Goal: Use online tool/utility

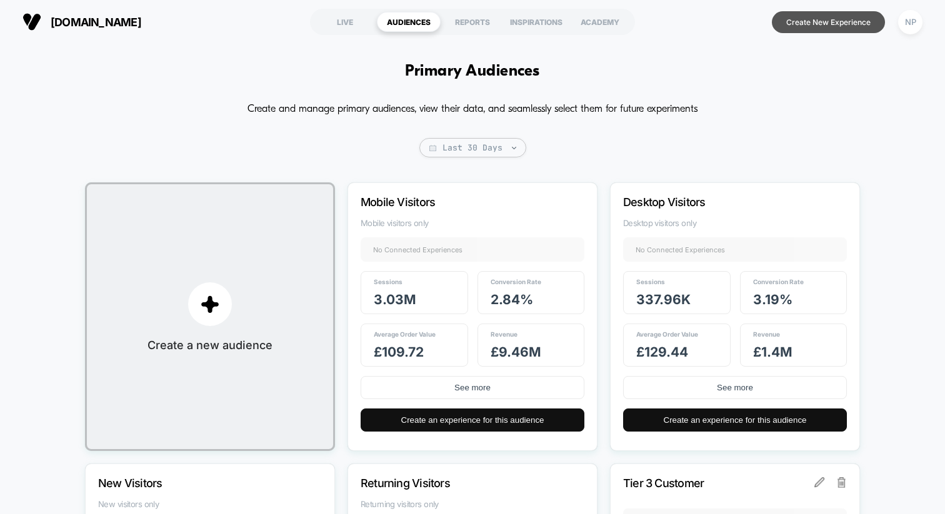
click at [799, 23] on button "Create New Experience" at bounding box center [828, 22] width 113 height 22
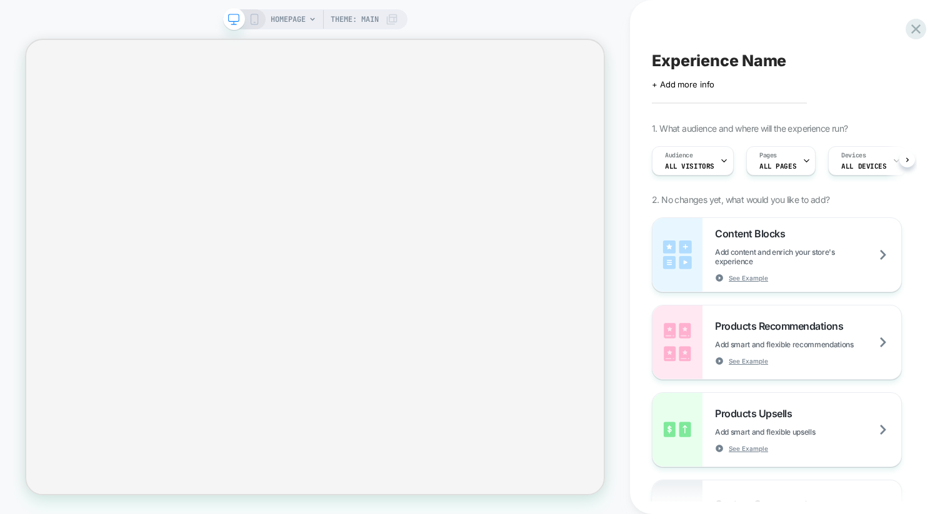
scroll to position [0, 1]
click at [294, 22] on span "HOMEPAGE" at bounding box center [288, 19] width 35 height 20
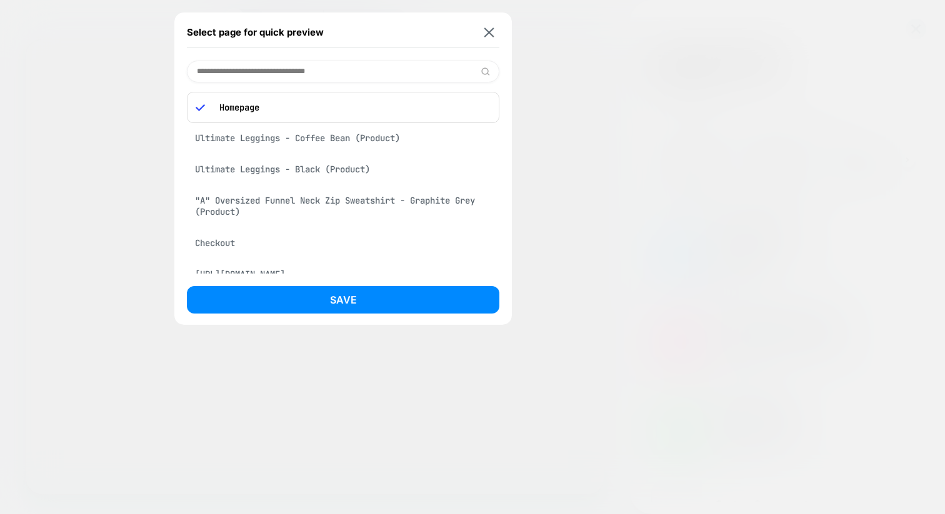
click at [317, 139] on div "Ultimate Leggings - Coffee Bean (Product)" at bounding box center [343, 138] width 313 height 24
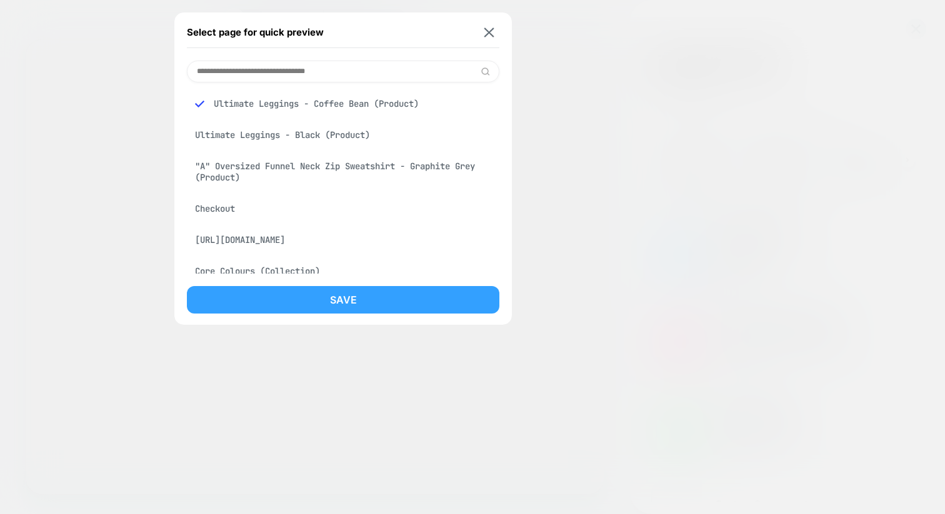
click at [330, 299] on button "Save" at bounding box center [343, 300] width 313 height 28
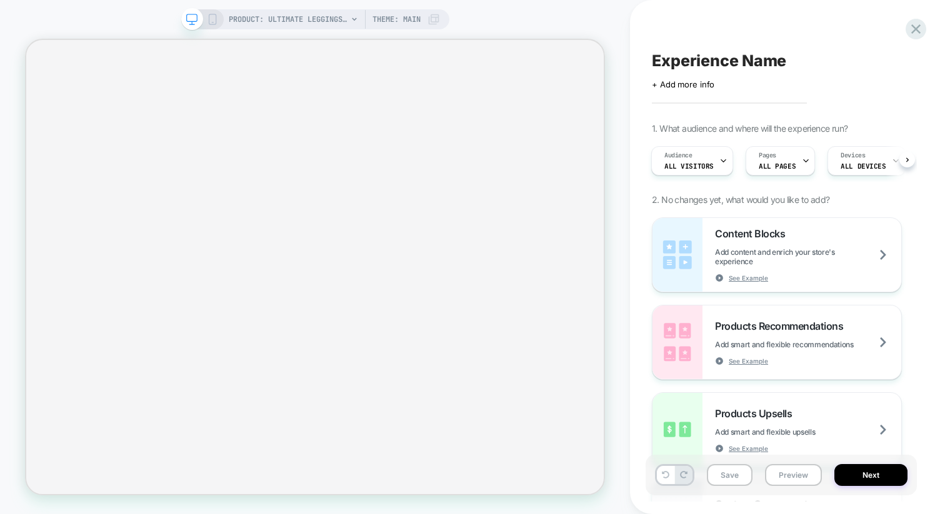
scroll to position [0, 1]
click at [210, 17] on icon at bounding box center [212, 19] width 11 height 11
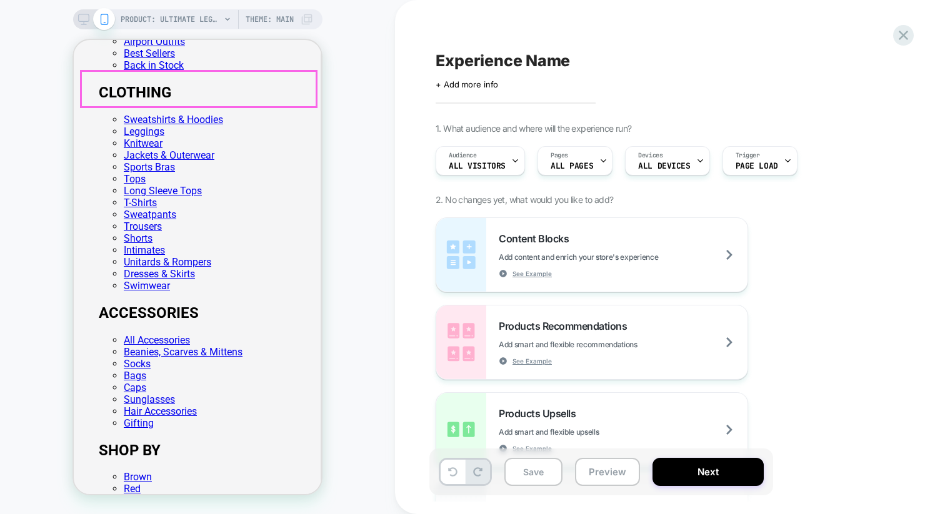
scroll to position [229, 0]
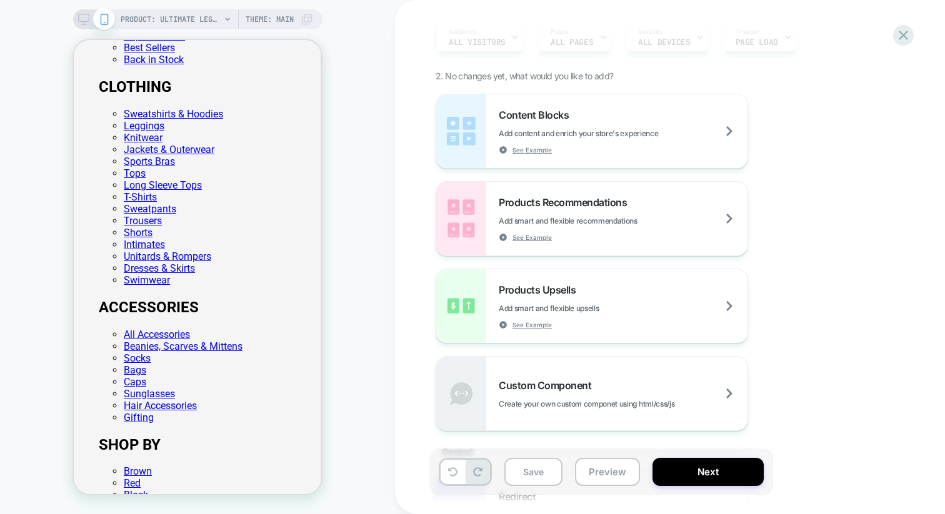
click at [582, 296] on div "Products Upsells Add smart and flexible upsells See Example" at bounding box center [623, 307] width 249 height 46
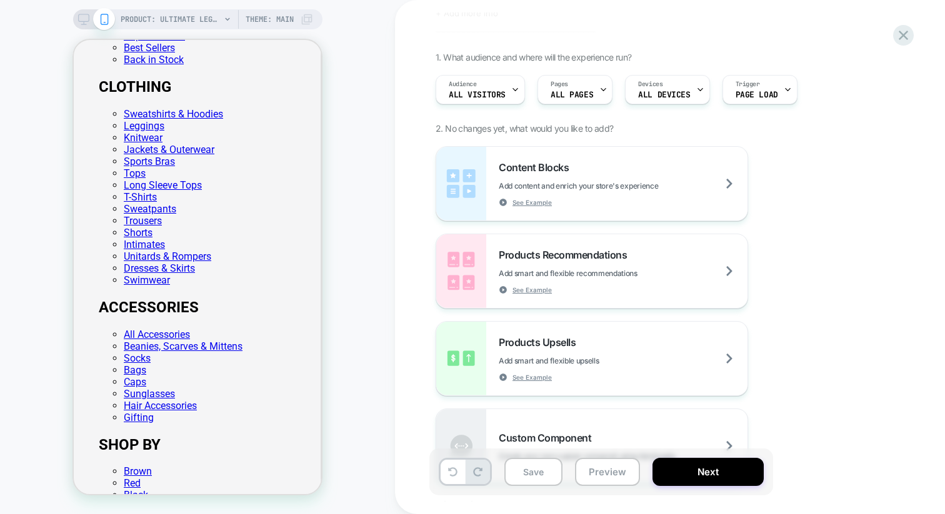
scroll to position [0, 0]
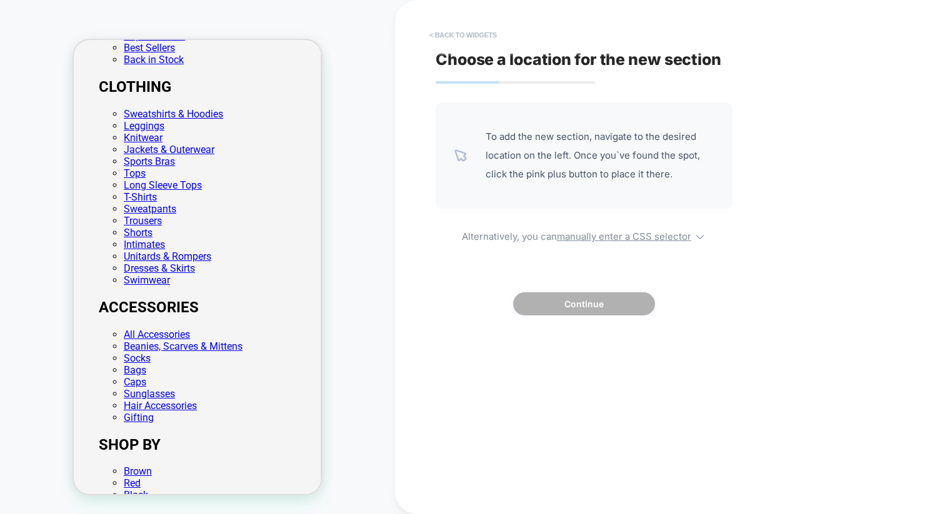
click at [458, 34] on button "< Back to widgets" at bounding box center [463, 35] width 80 height 20
